Goal: Information Seeking & Learning: Check status

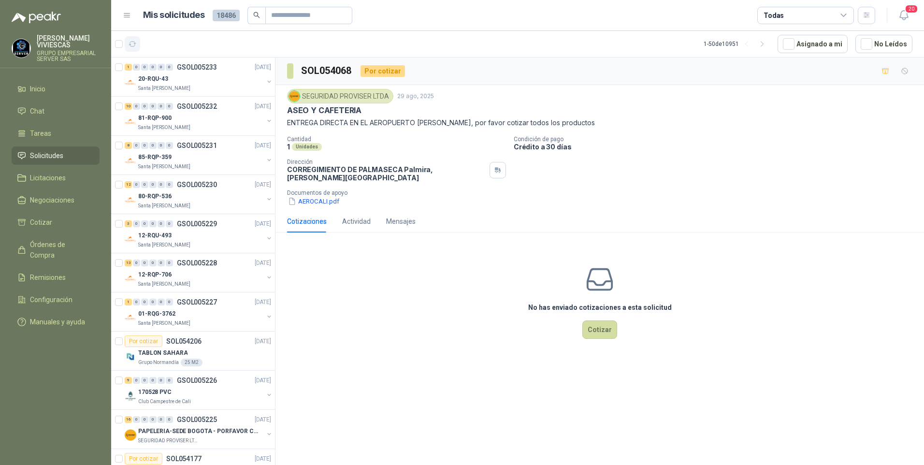
click at [131, 46] on icon "button" at bounding box center [133, 44] width 8 height 8
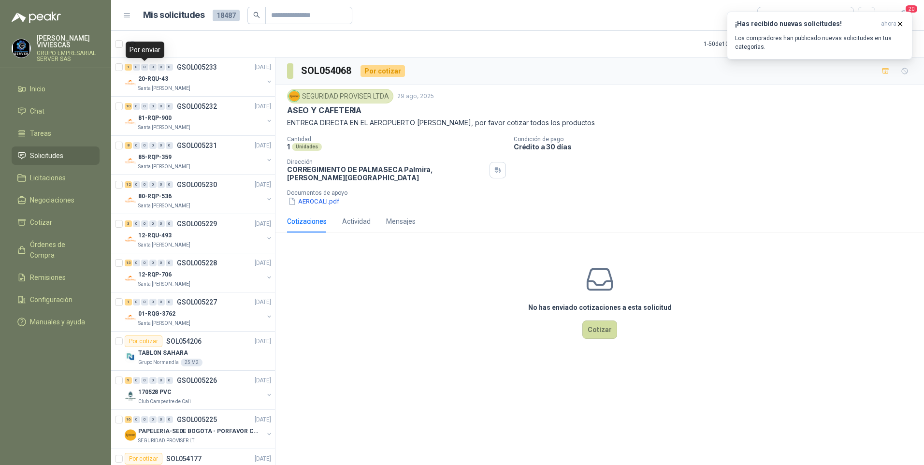
click at [129, 47] on div "Por enviar" at bounding box center [145, 50] width 39 height 16
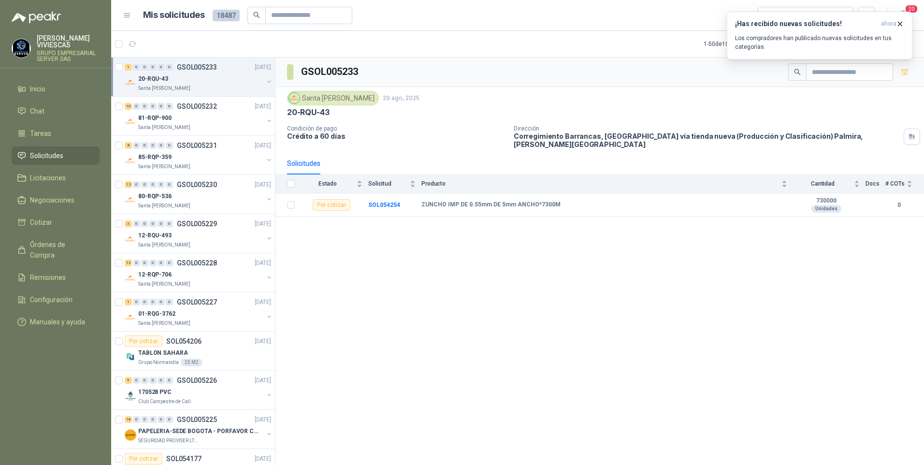
click at [206, 44] on article "1 - 50 de 10951 Asignado a mi No Leídos" at bounding box center [517, 44] width 813 height 26
click at [132, 42] on icon "button" at bounding box center [133, 44] width 8 height 8
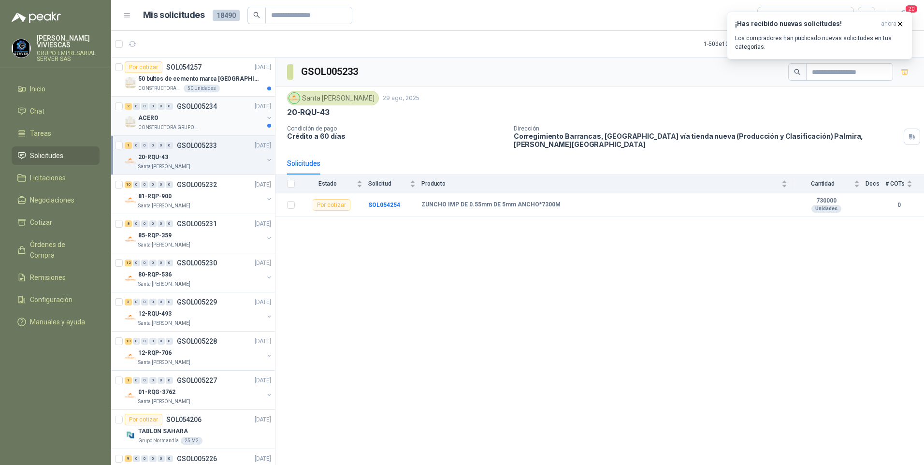
click at [156, 126] on p "CONSTRUCTORA GRUPO FIP" at bounding box center [168, 128] width 61 height 8
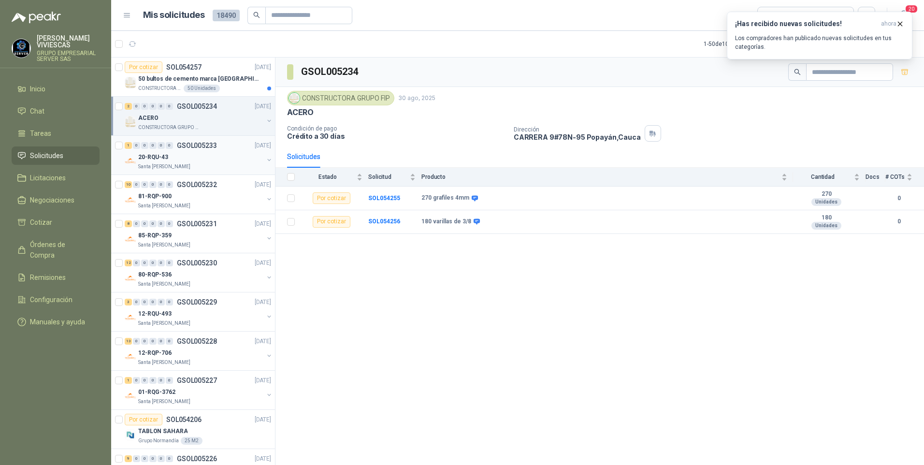
click at [162, 159] on p "20-RQU-43" at bounding box center [153, 157] width 30 height 9
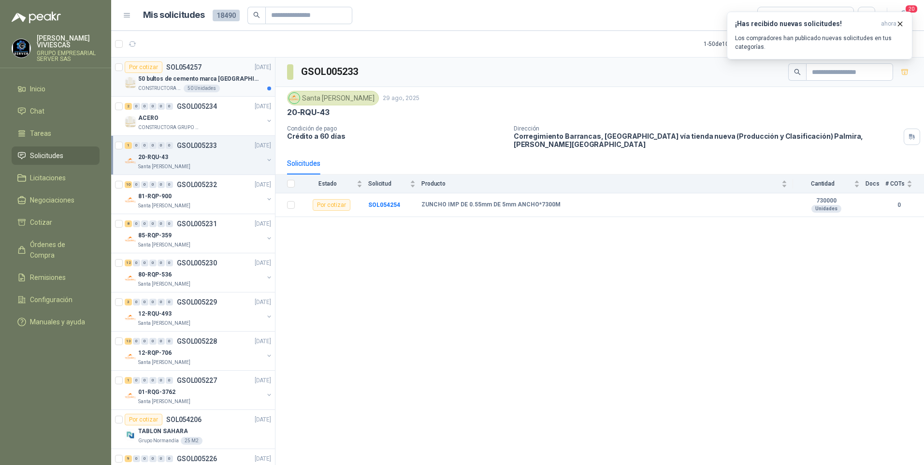
click at [160, 81] on p "50 bultos de cemento marca [GEOGRAPHIC_DATA][PERSON_NAME]" at bounding box center [198, 78] width 120 height 9
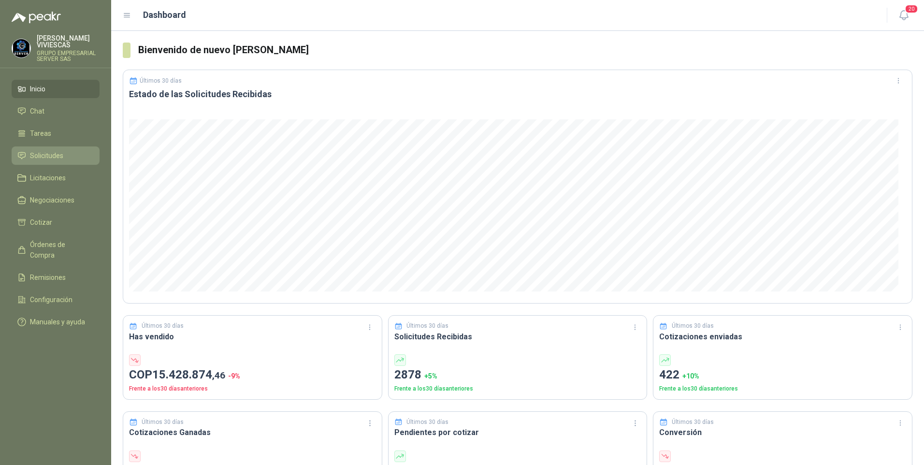
click at [50, 153] on span "Solicitudes" at bounding box center [46, 155] width 33 height 11
